Goal: Find specific page/section: Find specific page/section

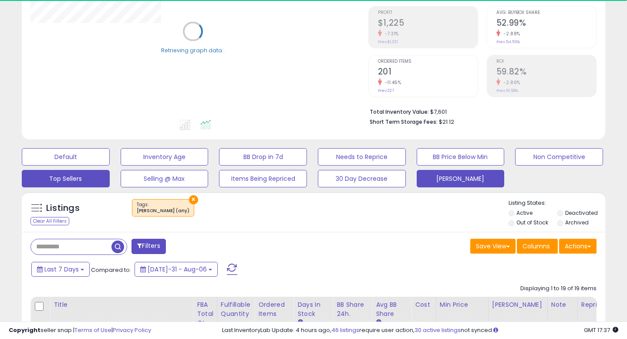
scroll to position [141, 0]
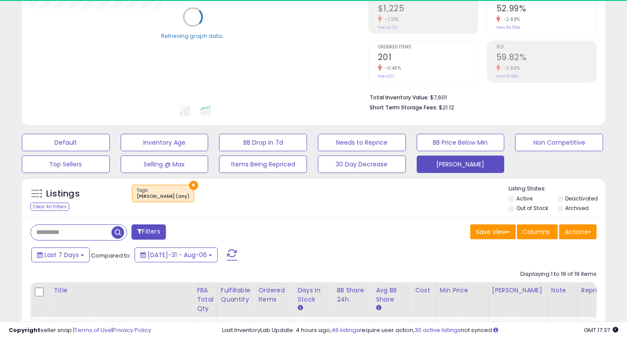
click at [54, 214] on div "Listings Clear All Filters × Tags [PERSON_NAME] (any)" at bounding box center [314, 197] width 584 height 40
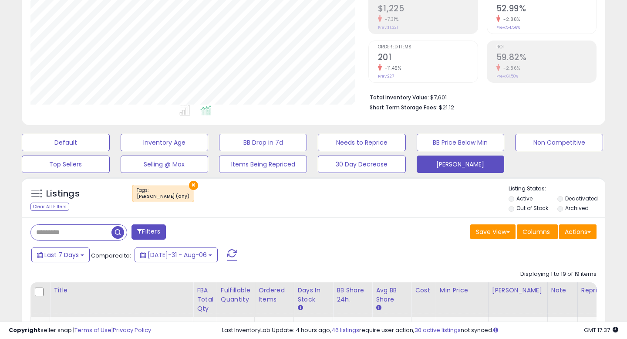
scroll to position [179, 338]
click at [52, 213] on div "Listings Clear All Filters × Tags Active" at bounding box center [314, 200] width 584 height 30
click at [51, 211] on div "Listings Clear All Filters" at bounding box center [72, 199] width 97 height 29
click at [154, 229] on button "Filters" at bounding box center [149, 231] width 34 height 15
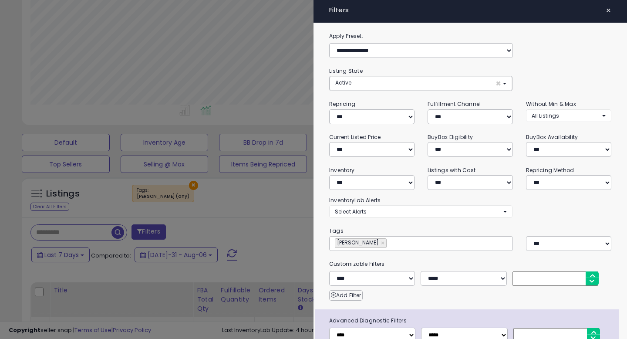
click at [357, 240] on div "[PERSON_NAME] ×" at bounding box center [361, 243] width 52 height 10
type input "******"
click at [381, 242] on link "×" at bounding box center [383, 243] width 5 height 9
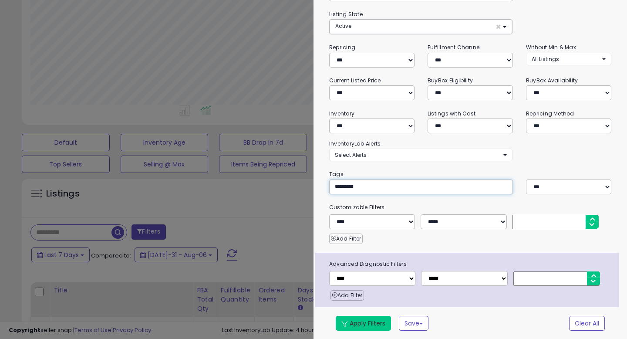
type input "*********"
click at [359, 327] on button "Apply Filters" at bounding box center [363, 323] width 55 height 15
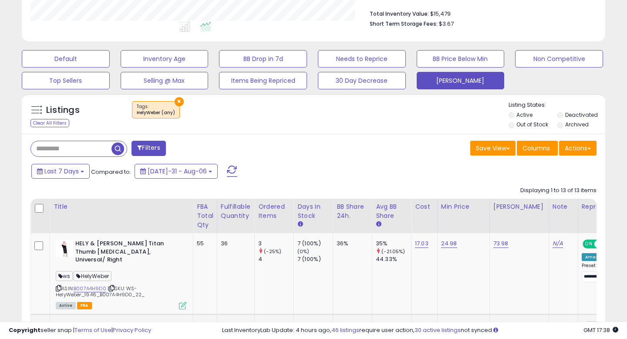
scroll to position [225, 0]
click at [522, 122] on label "Out of Stock" at bounding box center [533, 123] width 32 height 7
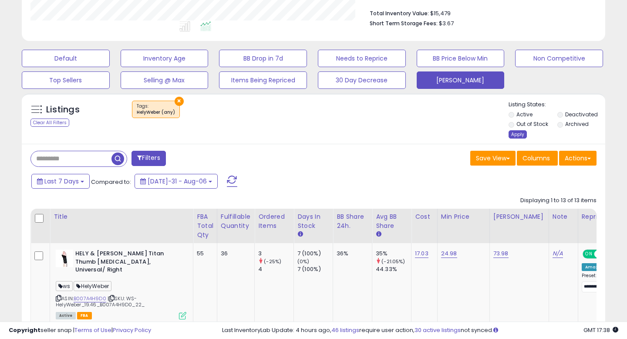
click at [520, 131] on div "Apply" at bounding box center [518, 134] width 18 height 8
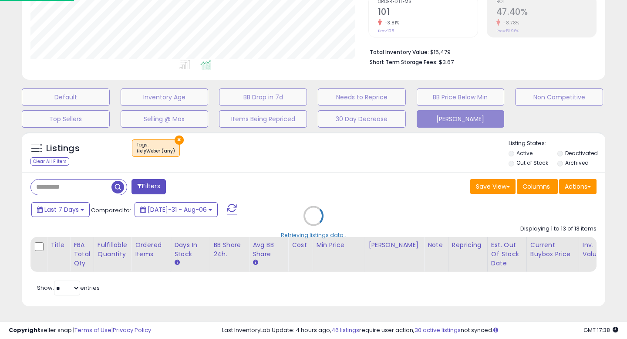
scroll to position [186, 0]
click at [416, 149] on div "Retrieving listings data.." at bounding box center [313, 222] width 597 height 189
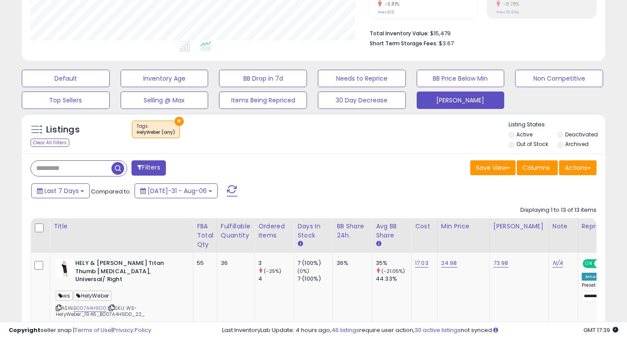
scroll to position [203, 0]
